Goal: Task Accomplishment & Management: Use online tool/utility

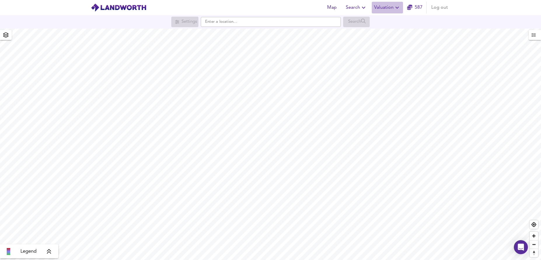
click at [392, 8] on span "Valuation" at bounding box center [387, 8] width 27 height 8
click at [391, 22] on li "New Valuation Report" at bounding box center [388, 21] width 70 height 11
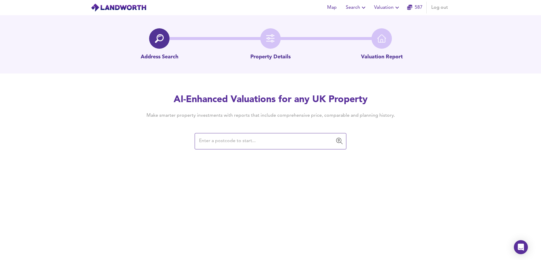
click at [265, 140] on input "text" at bounding box center [266, 141] width 138 height 11
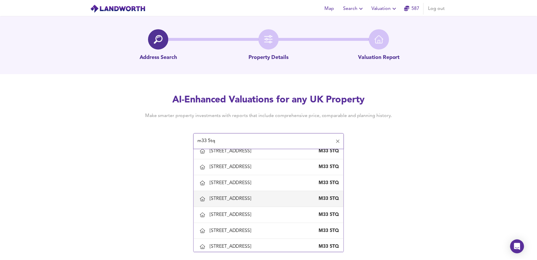
scroll to position [321, 0]
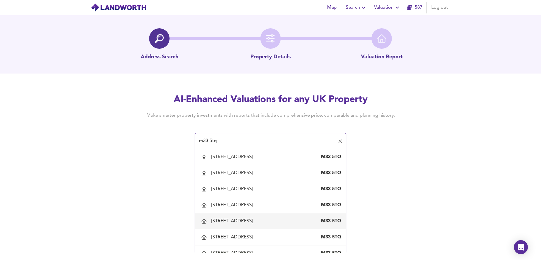
click at [256, 222] on div "[STREET_ADDRESS]" at bounding box center [233, 221] width 44 height 6
type input "[STREET_ADDRESS]"
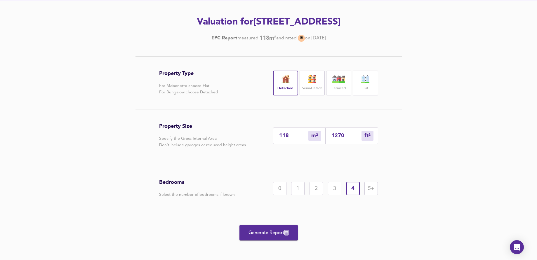
scroll to position [74, 0]
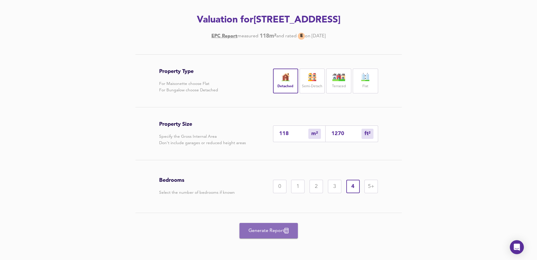
click at [258, 233] on span "Generate Report" at bounding box center [268, 231] width 47 height 8
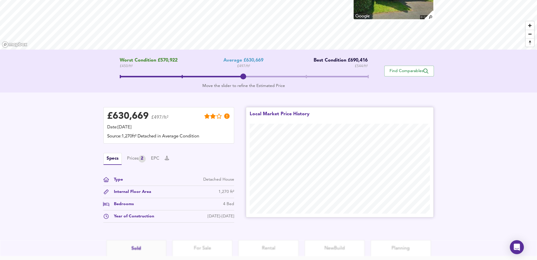
scroll to position [114, 0]
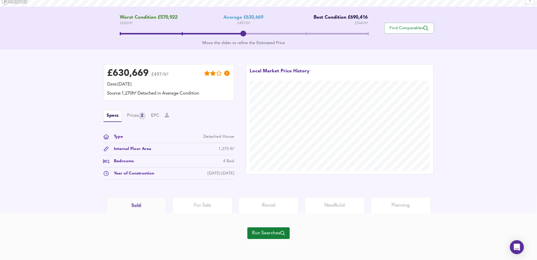
click at [268, 232] on span "Run Searches" at bounding box center [268, 233] width 33 height 8
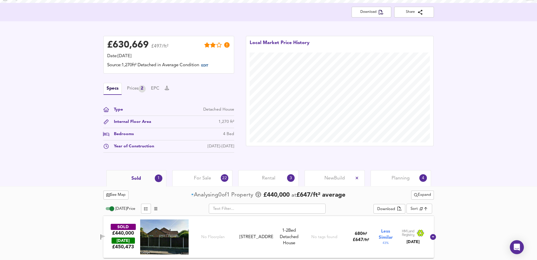
scroll to position [119, 0]
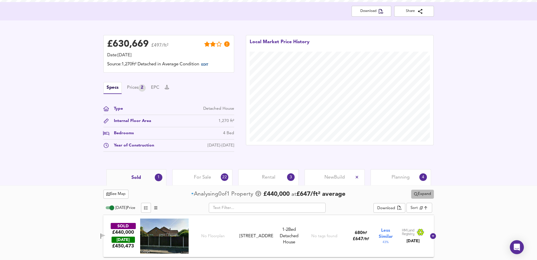
click at [422, 193] on span "Expand" at bounding box center [422, 194] width 17 height 7
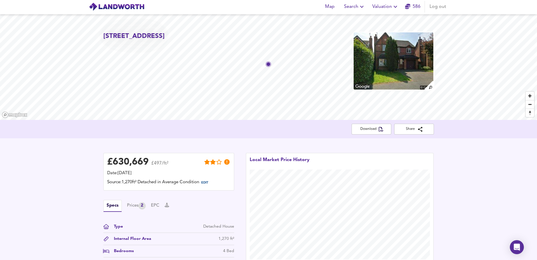
scroll to position [0, 0]
